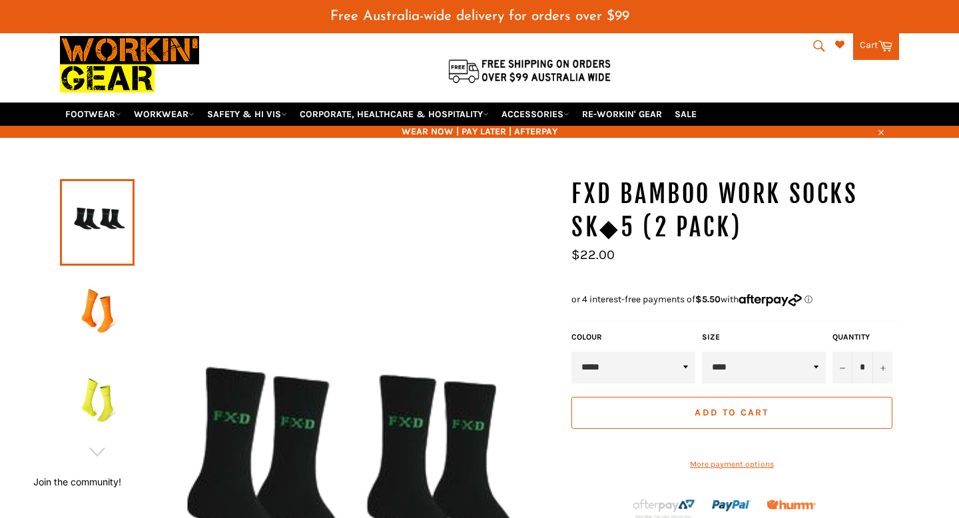
scroll to position [81, 0]
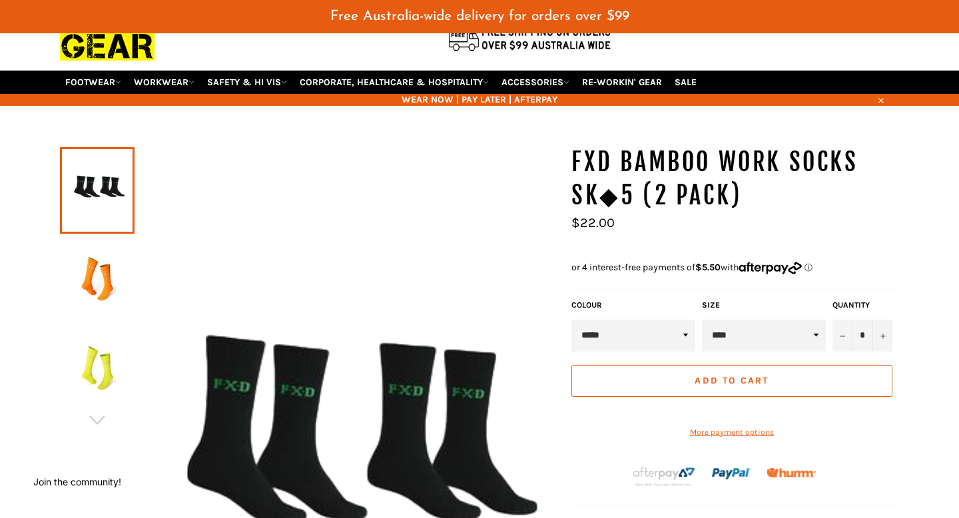
click at [744, 320] on select "****" at bounding box center [764, 336] width 124 height 32
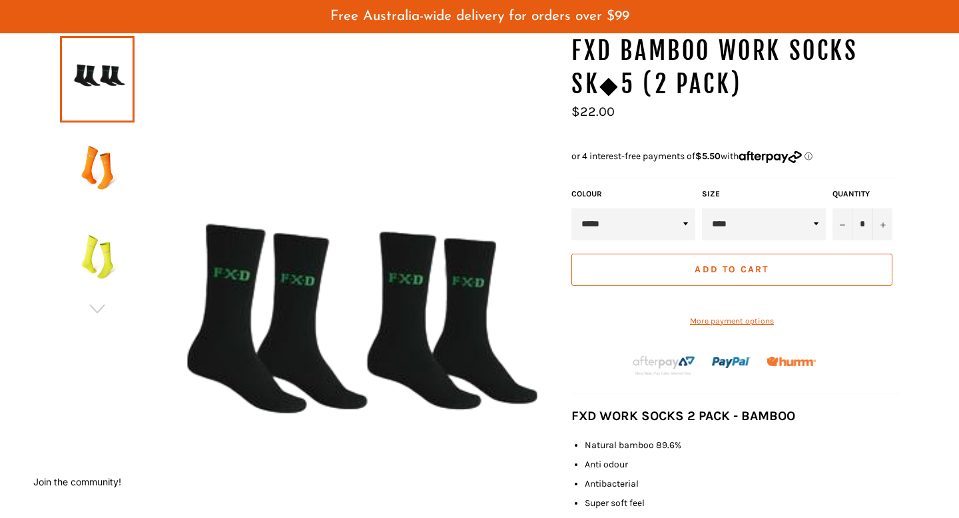
scroll to position [205, 0]
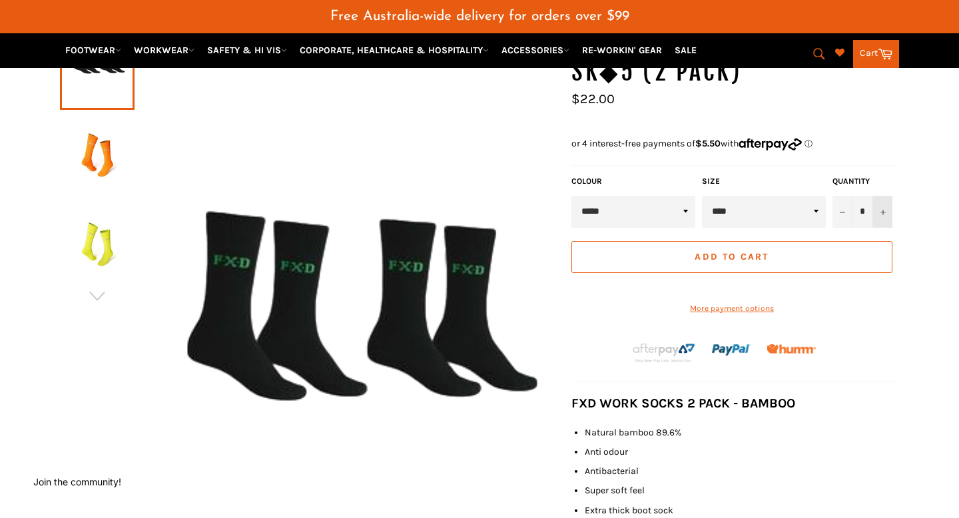
click at [884, 198] on button "+" at bounding box center [882, 212] width 20 height 32
type input "*"
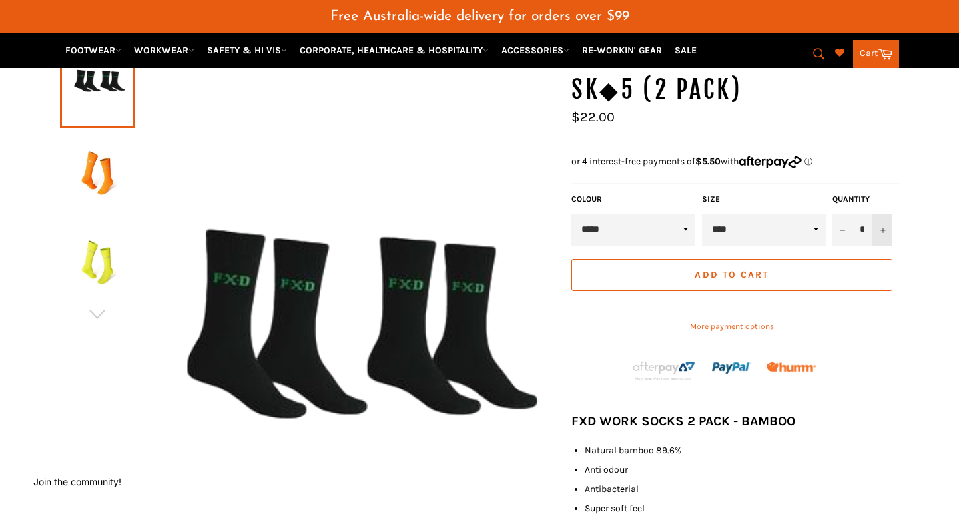
scroll to position [188, 0]
click at [752, 268] on span "Add to Cart" at bounding box center [731, 273] width 74 height 11
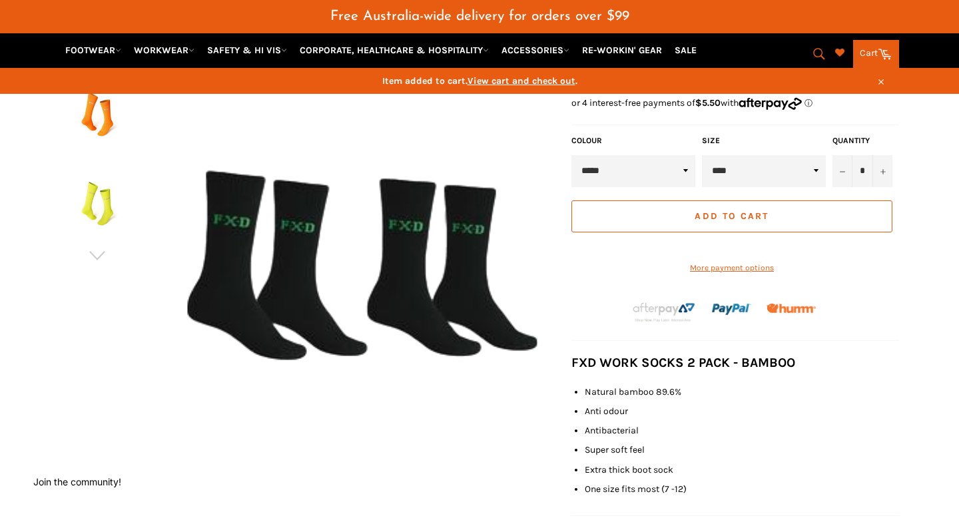
scroll to position [262, 0]
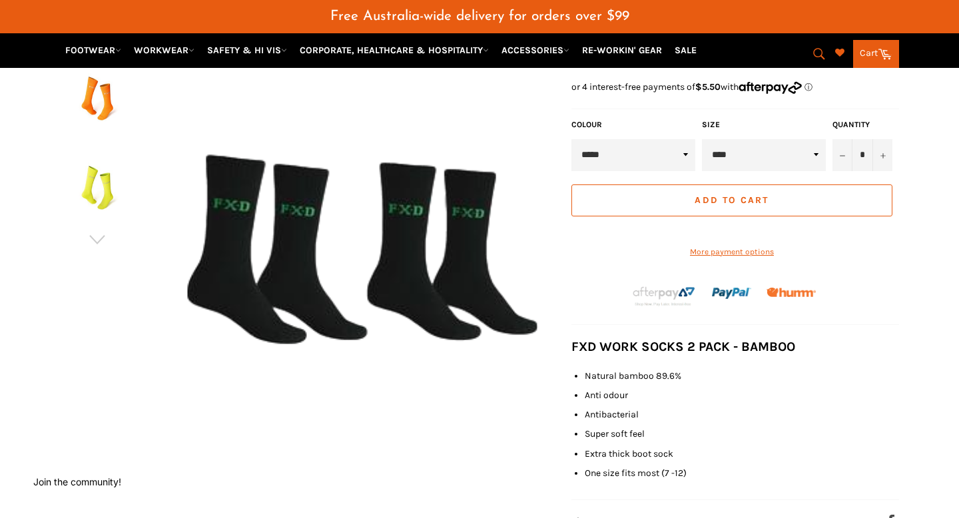
click at [706, 190] on button "Add to Cart" at bounding box center [731, 200] width 321 height 32
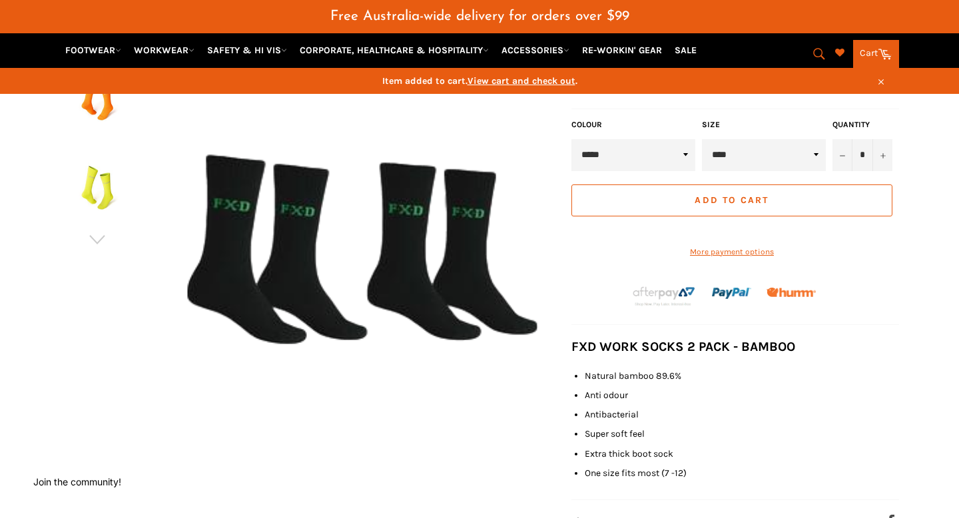
click at [875, 52] on link "Cart Cart" at bounding box center [876, 54] width 46 height 28
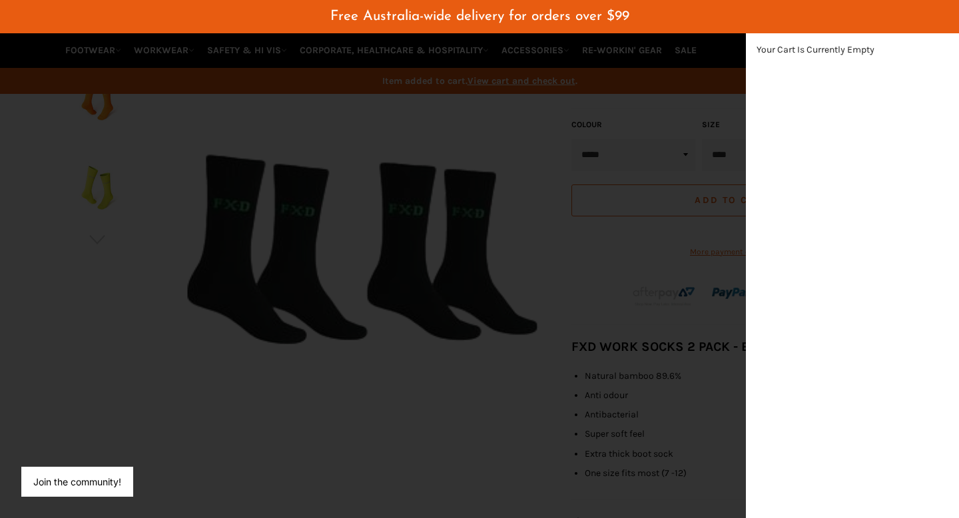
click at [512, 212] on div "modal" at bounding box center [479, 259] width 959 height 518
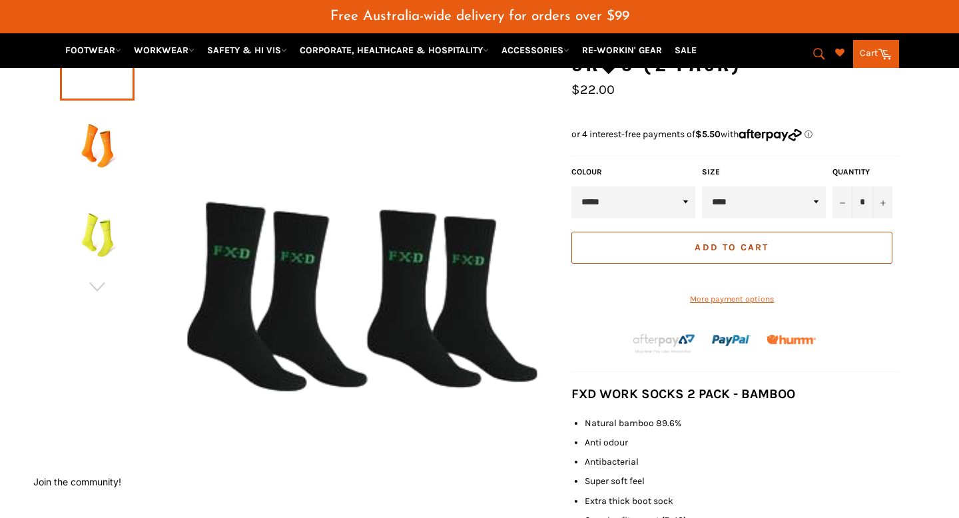
scroll to position [215, 0]
click at [607, 186] on select "***** ****** ******" at bounding box center [633, 202] width 124 height 32
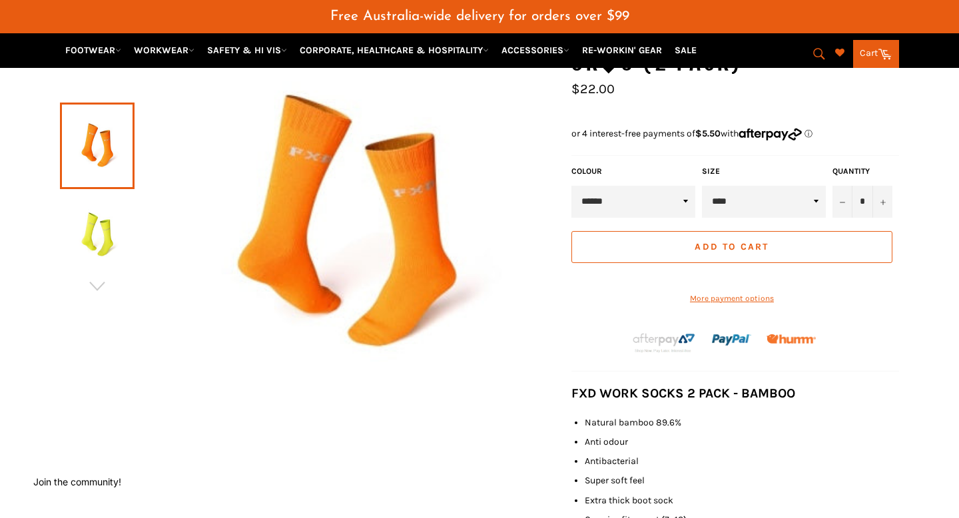
click at [631, 186] on select "***** ****** ******" at bounding box center [633, 202] width 124 height 32
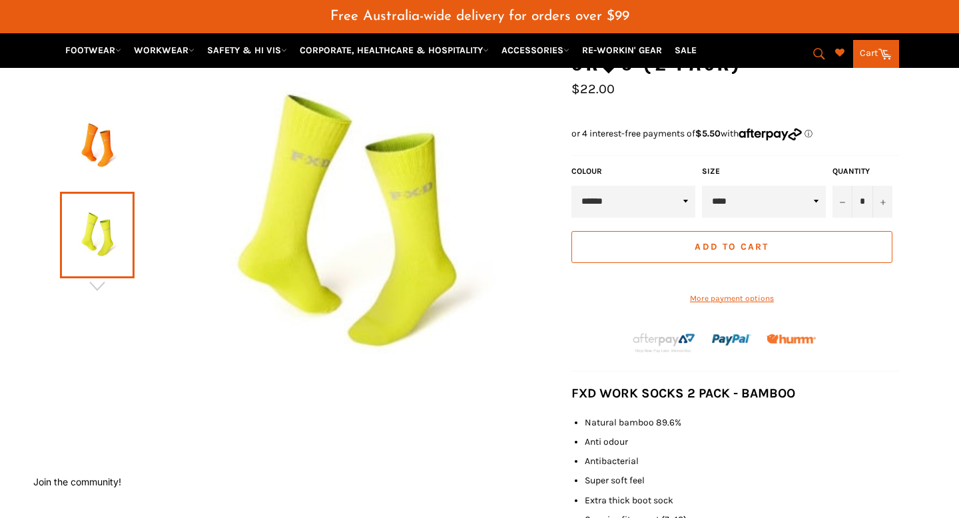
click at [649, 186] on select "***** ****** ******" at bounding box center [633, 202] width 124 height 32
select select "*****"
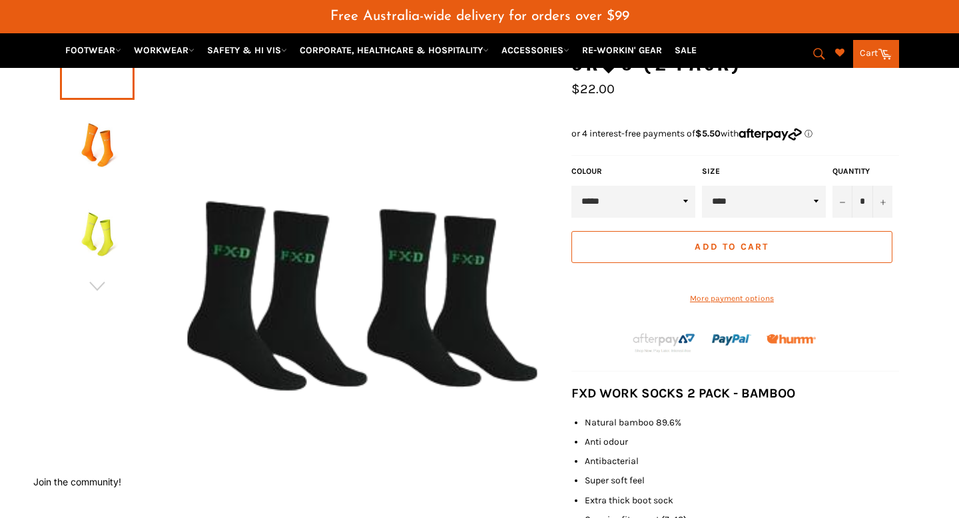
click at [747, 241] on span "Add to Cart" at bounding box center [731, 246] width 74 height 11
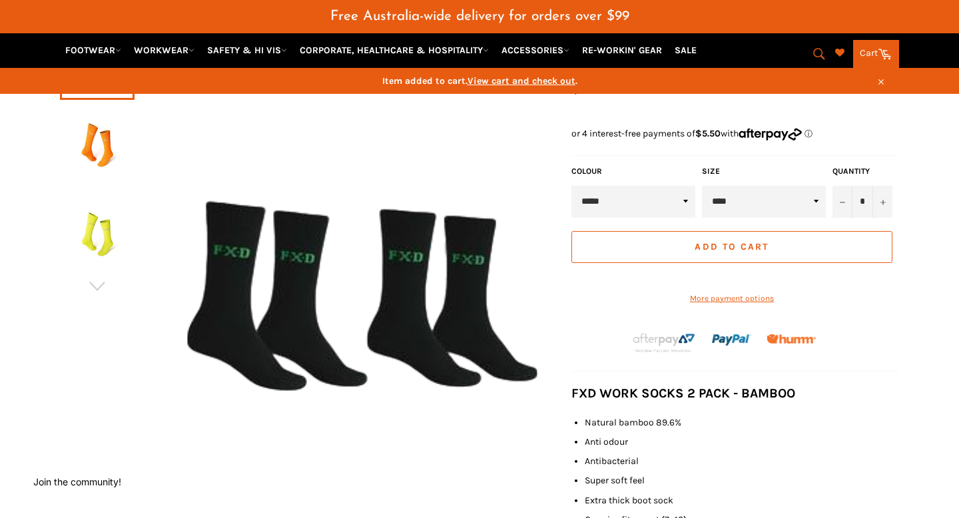
click at [682, 232] on button "Add to Cart" at bounding box center [731, 247] width 321 height 32
click at [539, 81] on span "View cart and check out" at bounding box center [521, 80] width 108 height 11
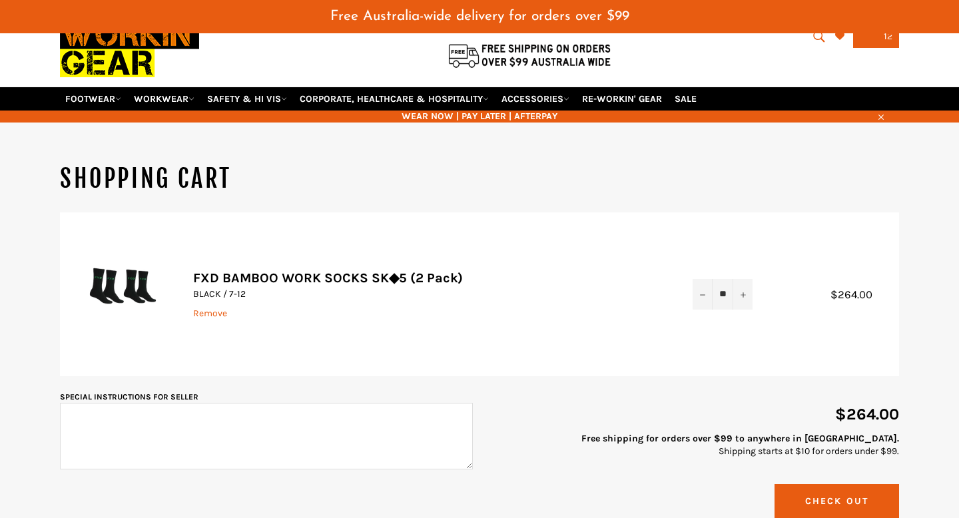
scroll to position [66, 0]
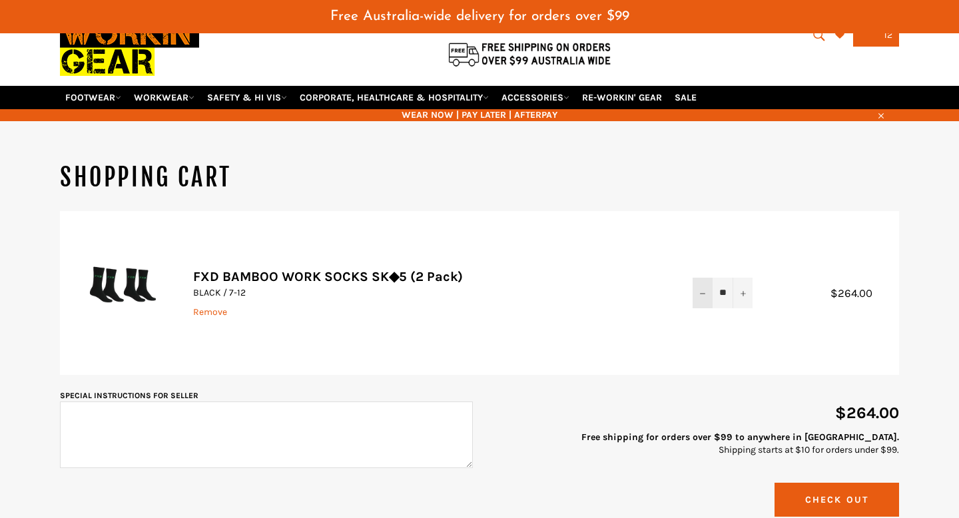
click at [698, 278] on button "−" at bounding box center [702, 293] width 20 height 30
click at [700, 278] on button "−" at bounding box center [702, 293] width 20 height 30
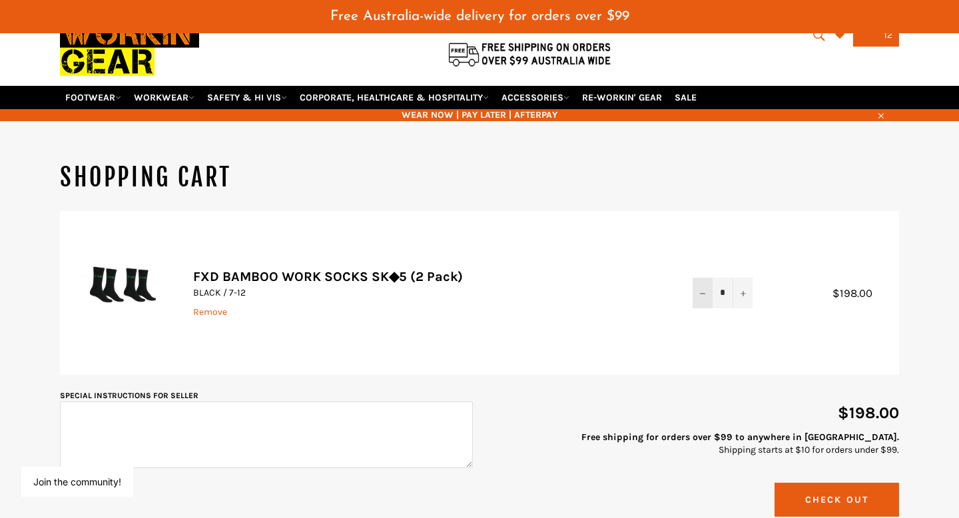
click at [700, 278] on button "−" at bounding box center [702, 293] width 20 height 30
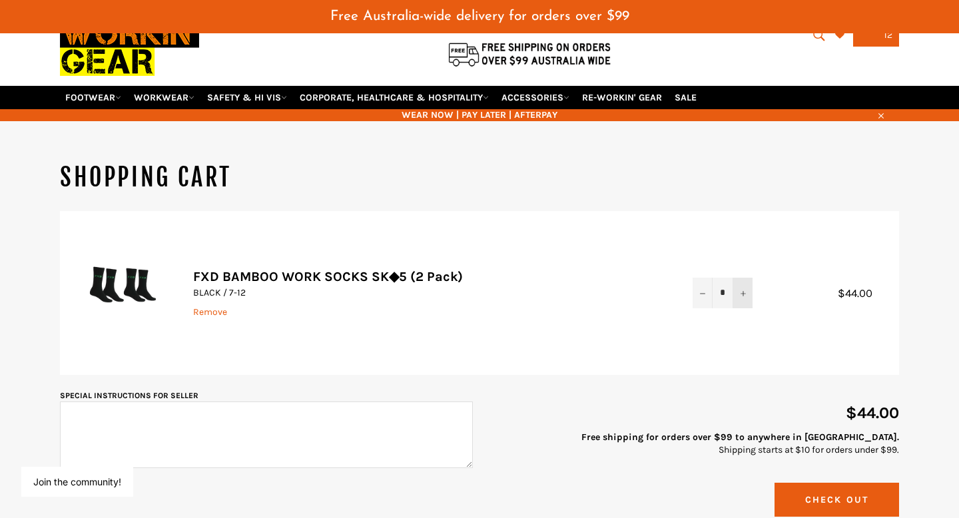
click at [750, 278] on button "+" at bounding box center [742, 293] width 20 height 30
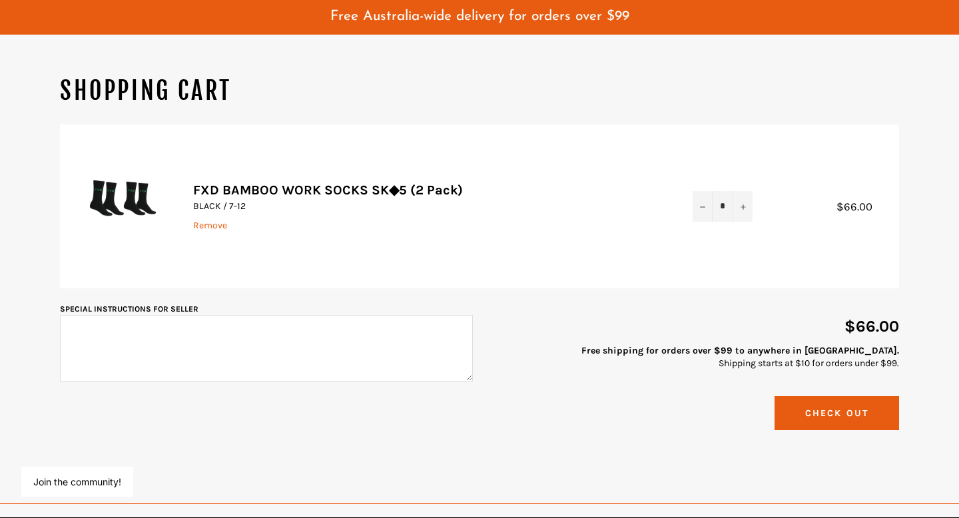
scroll to position [208, 0]
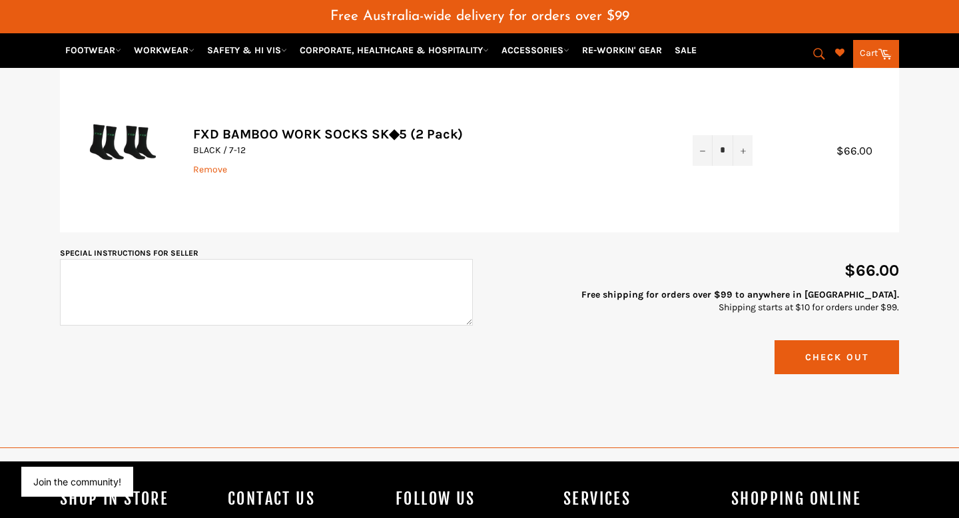
click at [844, 341] on button "Check Out" at bounding box center [836, 357] width 125 height 34
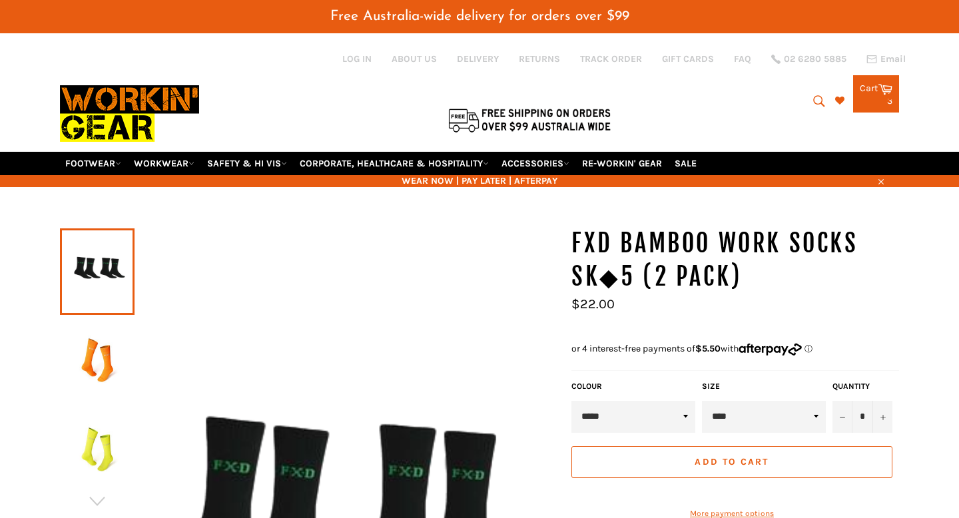
click at [870, 82] on link "Cart Cart 3 items" at bounding box center [876, 93] width 46 height 37
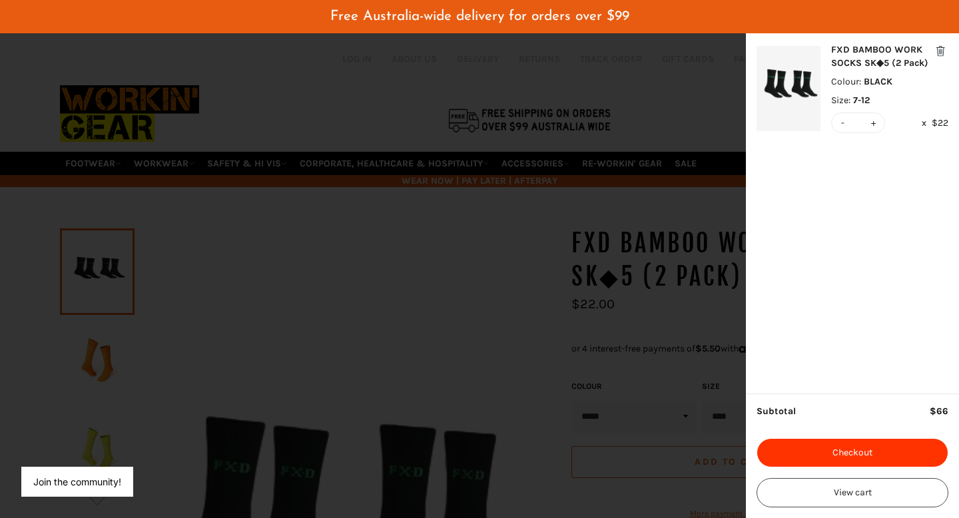
click at [869, 449] on button "Checkout" at bounding box center [852, 452] width 192 height 29
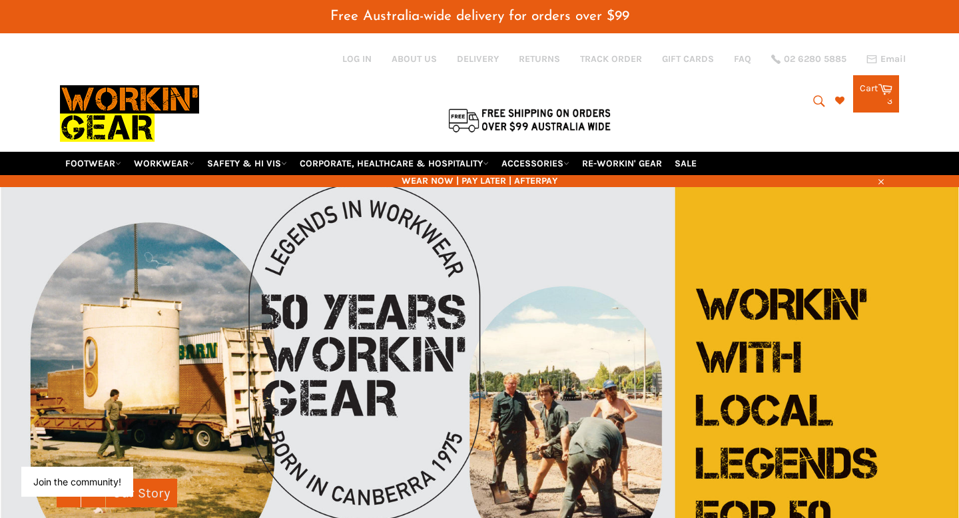
click at [814, 95] on icon "submit" at bounding box center [819, 101] width 15 height 15
paste input "King Gee Tradie Narrow Leg Khaki Shorts"
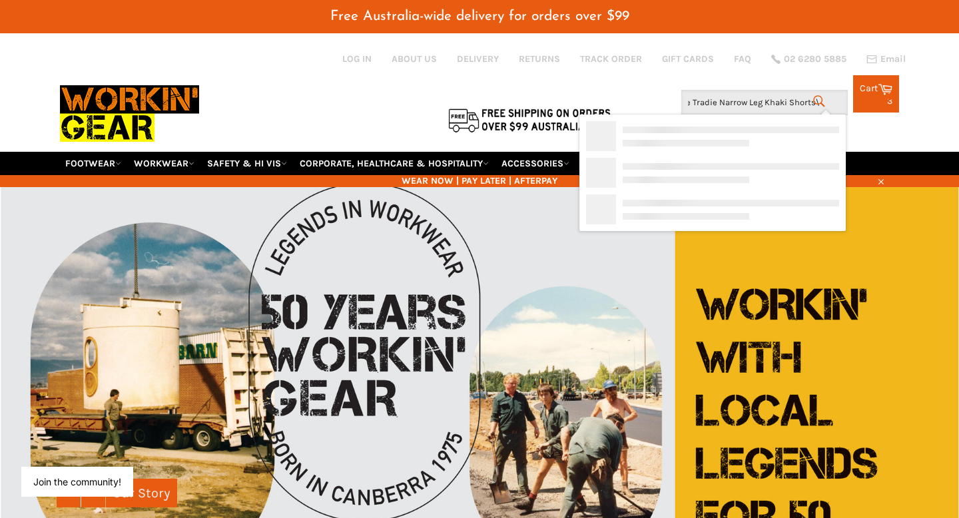
type input "King Gee Tradie Narrow Leg Khaki Shorts"
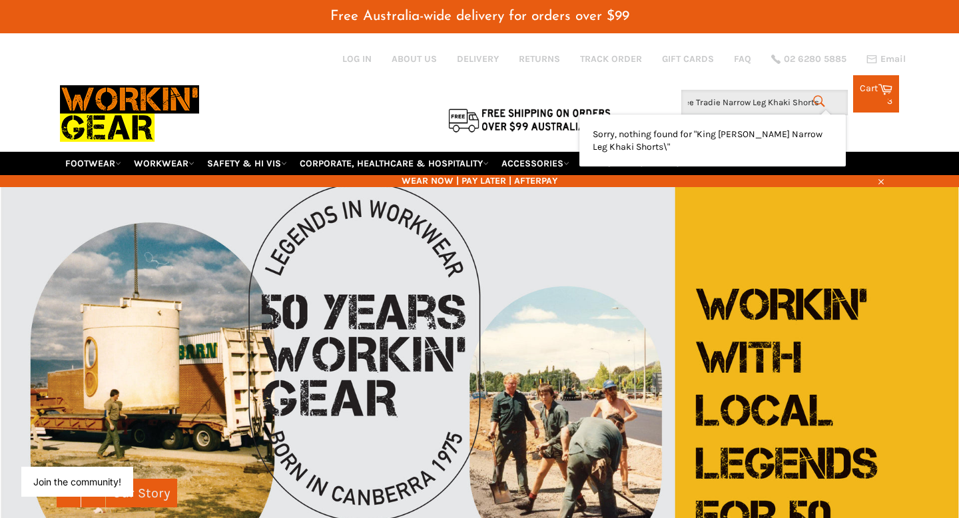
scroll to position [0, 29]
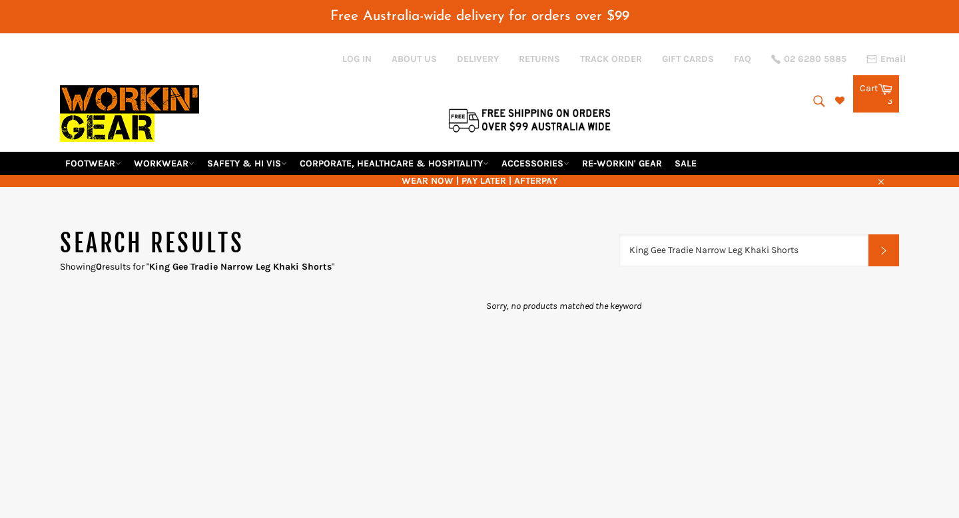
drag, startPoint x: 810, startPoint y: 231, endPoint x: 667, endPoint y: 230, distance: 143.2
click at [667, 234] on input "King Gee Tradie Narrow Leg Khaki Shorts" at bounding box center [743, 250] width 249 height 32
type input "King Gee"
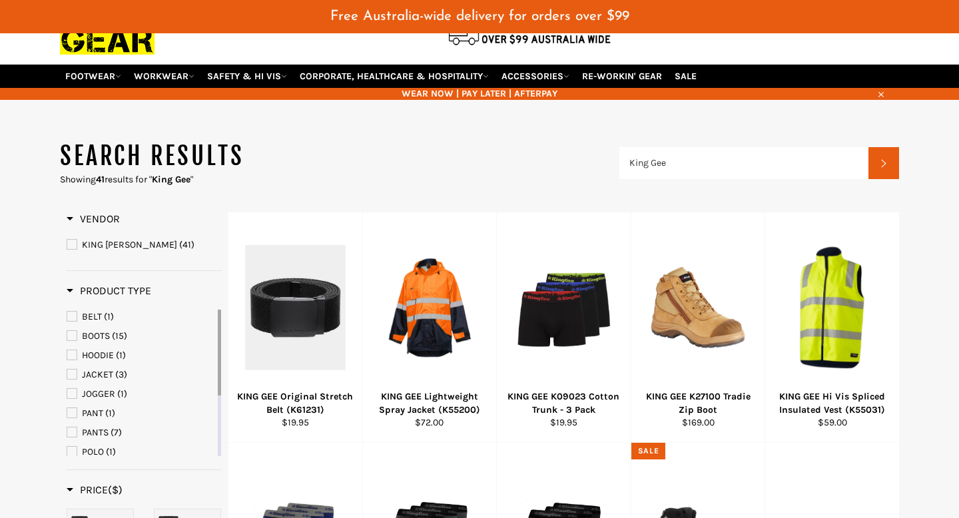
scroll to position [92, 0]
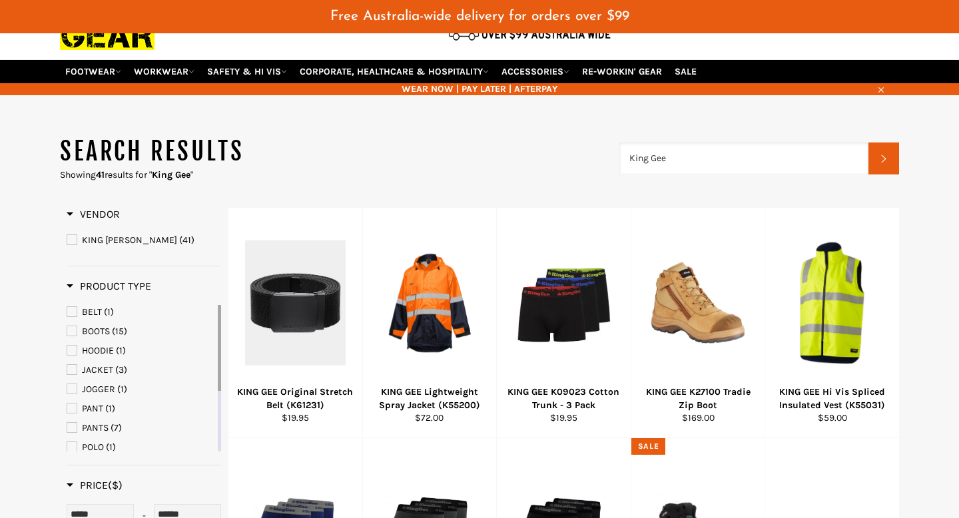
click at [696, 145] on input "King Gee" at bounding box center [743, 158] width 249 height 32
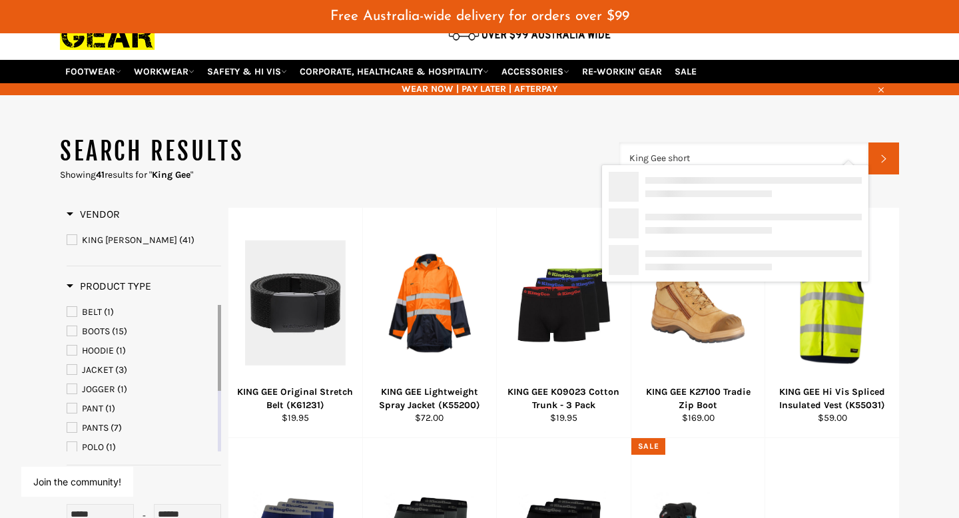
type input "King Gee shorts"
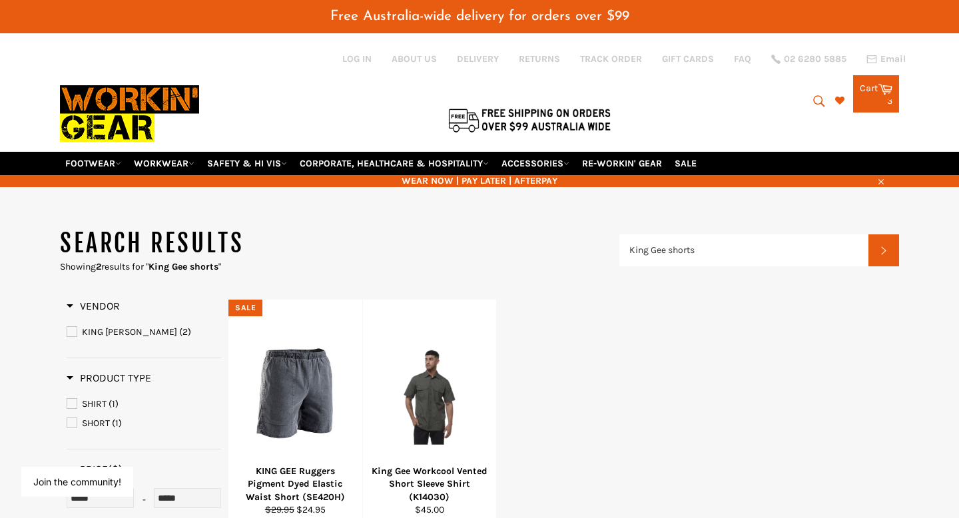
click at [866, 85] on link "Cart Cart 3 items" at bounding box center [876, 93] width 46 height 37
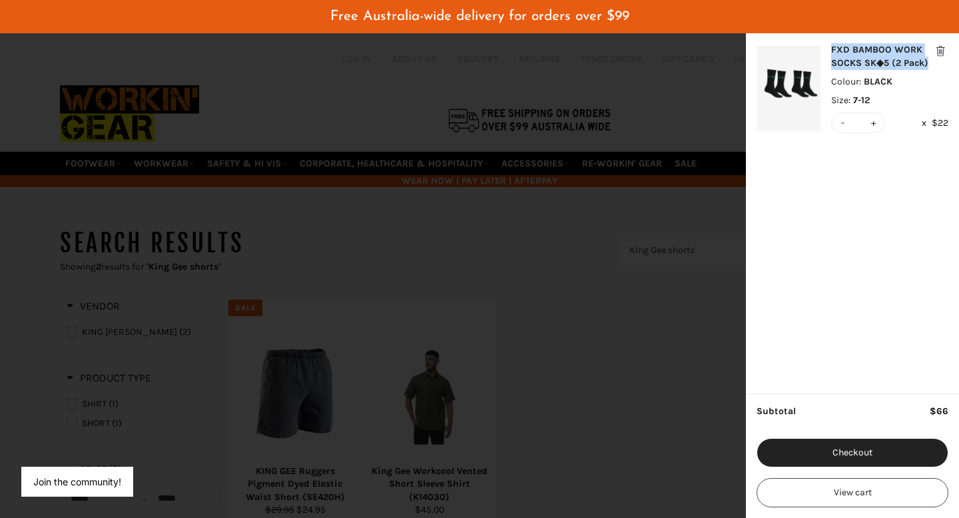
drag, startPoint x: 828, startPoint y: 49, endPoint x: 932, endPoint y: 65, distance: 104.3
click at [932, 65] on div "FXD BAMBOO WORK SOCKS SK◆5 (2 Pack) Colour : BLACK Size : 7-12 - * + x $22" at bounding box center [852, 88] width 192 height 90
copy div "FXD BAMBOO WORK SOCKS SK◆5 (2 Pack)"
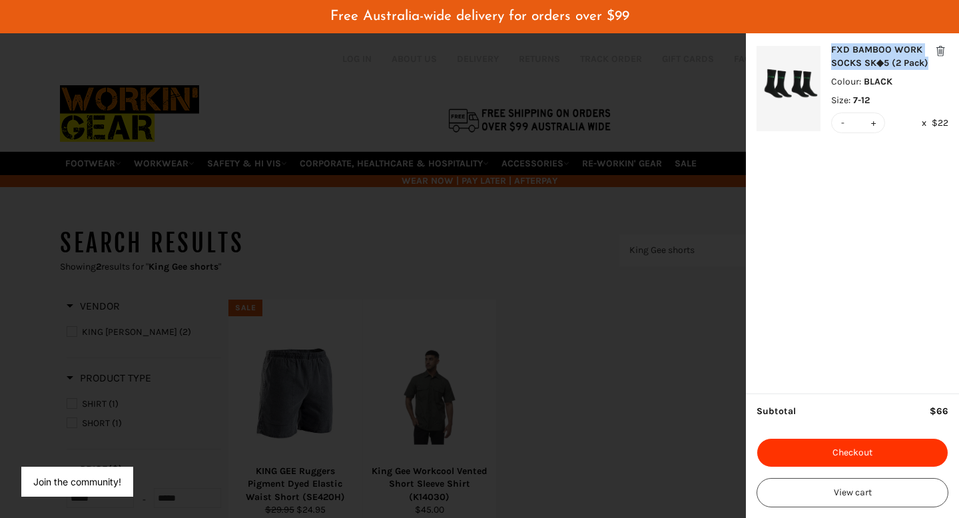
click at [802, 449] on button "Checkout" at bounding box center [852, 452] width 192 height 29
